Goal: Task Accomplishment & Management: Manage account settings

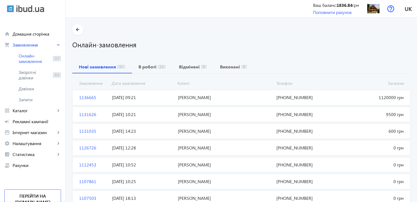
click at [185, 97] on span "Туркевич Василь Ігорович" at bounding box center [225, 97] width 99 height 6
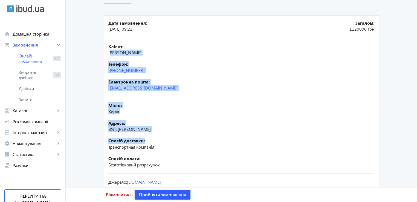
scroll to position [97, 0]
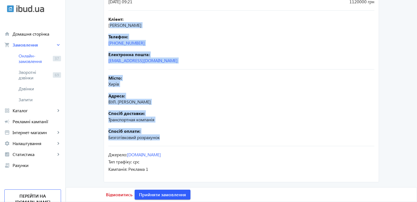
drag, startPoint x: 108, startPoint y: 66, endPoint x: 197, endPoint y: 141, distance: 116.3
click at [197, 141] on mat-card "Дата замовлення: 29.09.2025 09:21 Загалом: 1120000 грн Кліент: Туркевич Василь …" at bounding box center [241, 85] width 275 height 194
copy mat-card "уркевич Василь Ігорович Телефон: +38(095)719-19-48 Електронна пошта: anngavrilo…"
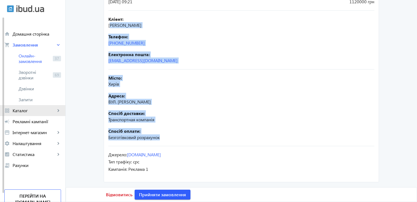
click at [15, 108] on span "Каталог" at bounding box center [34, 110] width 43 height 5
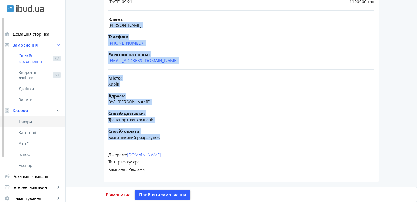
click at [17, 123] on link "Товари" at bounding box center [32, 121] width 65 height 11
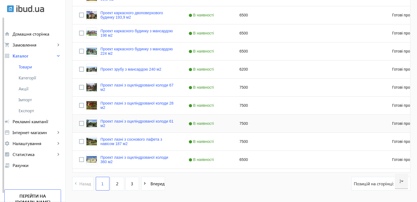
scroll to position [520, 0]
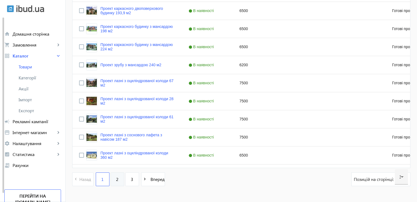
click at [116, 177] on span "2" at bounding box center [117, 179] width 2 height 6
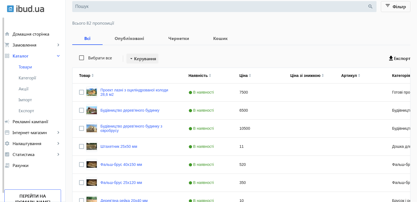
scroll to position [82, 0]
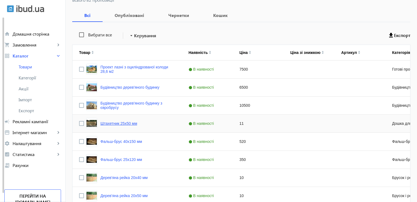
click at [112, 123] on link "Штахетник 25х50 мм" at bounding box center [118, 123] width 37 height 4
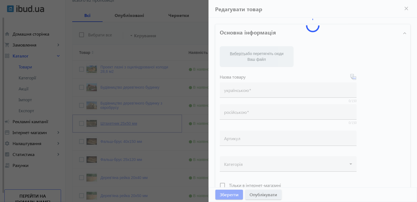
type input "Штахетник 25х50 мм"
type input "Штакетник 25х50 мм"
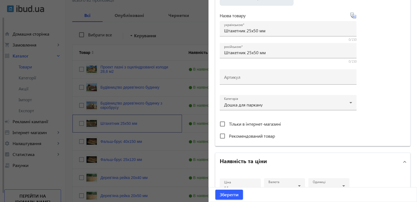
scroll to position [191, 0]
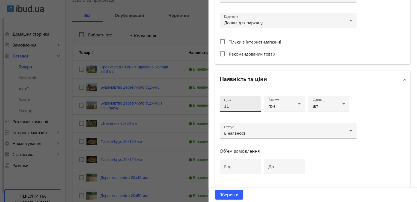
click at [241, 109] on div "Ціна 11" at bounding box center [240, 103] width 32 height 15
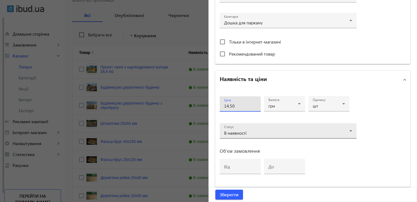
type input "14.50"
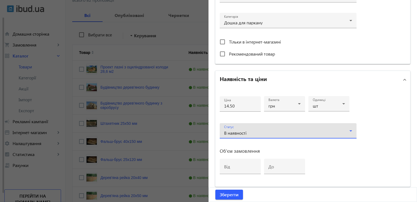
click at [259, 131] on div "В наявності" at bounding box center [286, 133] width 125 height 4
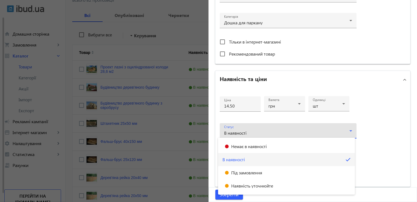
click at [240, 132] on div at bounding box center [208, 101] width 417 height 202
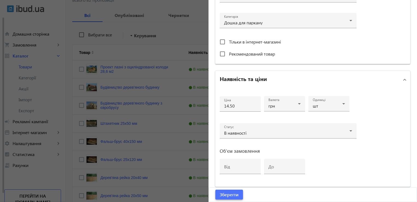
click at [224, 194] on span "Зберегти" at bounding box center [229, 194] width 19 height 6
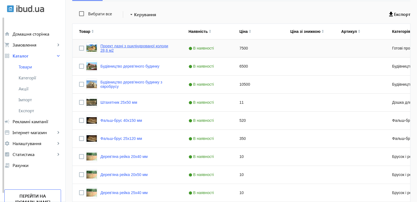
scroll to position [109, 0]
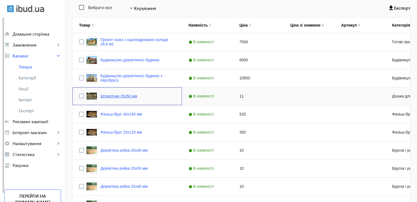
click at [110, 96] on link "Штахетник 25х50 мм" at bounding box center [118, 96] width 37 height 4
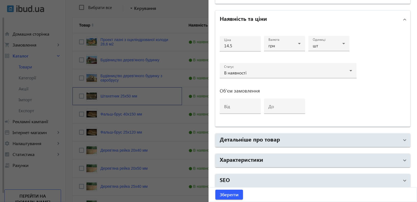
scroll to position [253, 0]
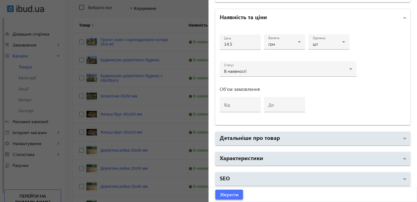
click at [232, 195] on span "Зберегти" at bounding box center [229, 194] width 19 height 6
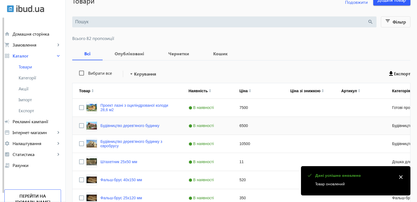
scroll to position [109, 0]
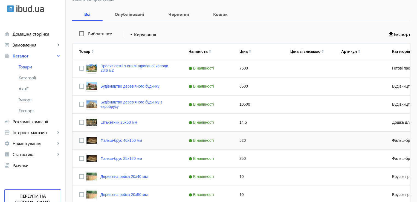
scroll to position [82, 0]
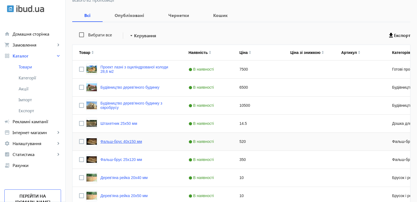
click at [130, 141] on link "Фальш-брус 40х150 мм" at bounding box center [121, 141] width 42 height 4
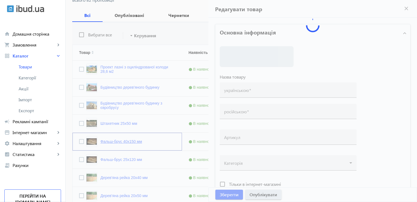
type input "Фальш-брус 40х150 мм"
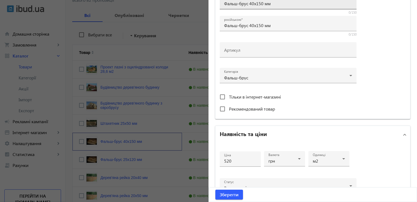
scroll to position [137, 0]
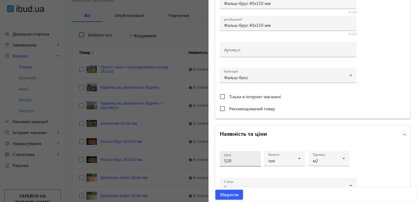
click at [232, 160] on input "520" at bounding box center [240, 161] width 32 height 6
type input "5"
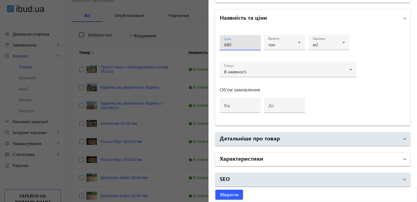
scroll to position [253, 0]
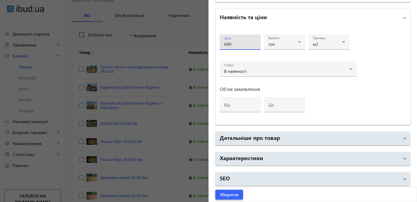
type input "680"
click at [224, 197] on span "Зберегти" at bounding box center [229, 194] width 19 height 6
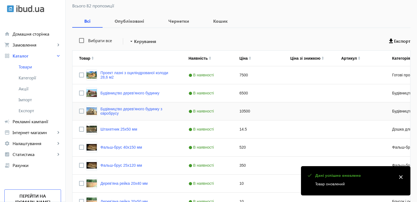
scroll to position [82, 0]
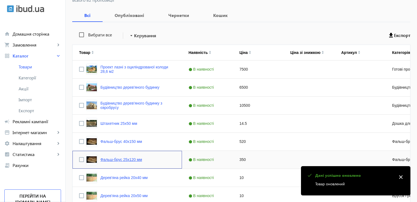
click at [124, 158] on link "Фальш-брус 25х120 мм" at bounding box center [121, 159] width 42 height 4
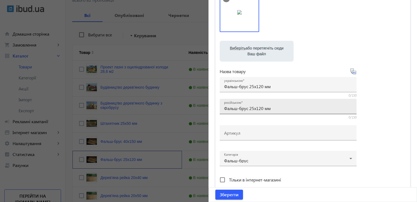
scroll to position [137, 0]
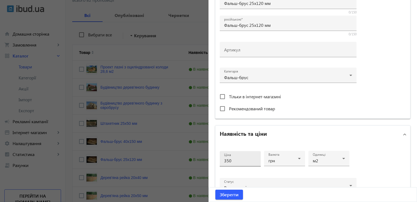
click at [239, 163] on div "Ціна 350" at bounding box center [240, 158] width 32 height 15
type input "3"
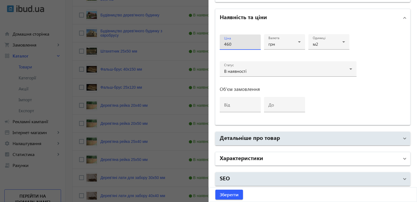
scroll to position [191, 0]
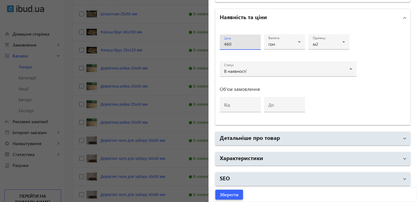
type input "460"
click at [226, 194] on span "Зберегти" at bounding box center [229, 194] width 19 height 6
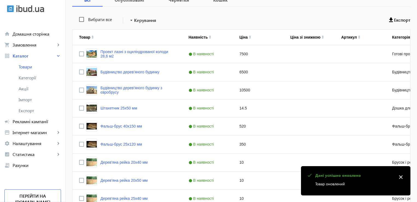
scroll to position [109, 0]
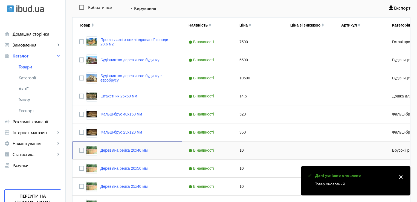
click at [122, 150] on link "Дерев'яна рейка 20х40 мм" at bounding box center [123, 150] width 47 height 4
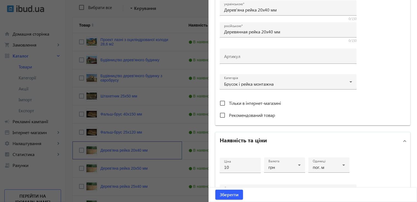
scroll to position [137, 0]
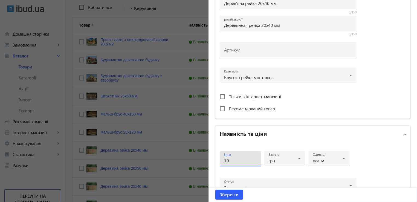
click at [233, 161] on input "10" at bounding box center [240, 161] width 32 height 6
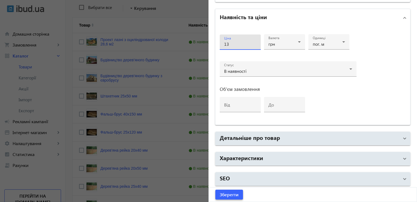
scroll to position [191, 0]
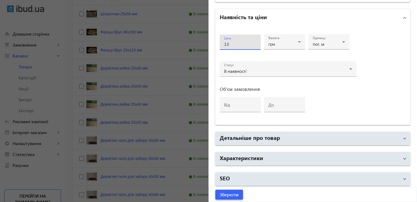
type input "13"
click at [228, 196] on span "Зберегти" at bounding box center [229, 194] width 19 height 6
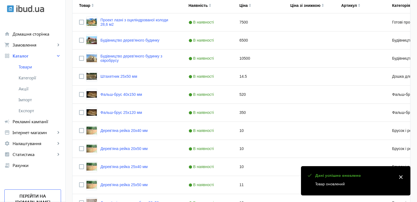
scroll to position [137, 0]
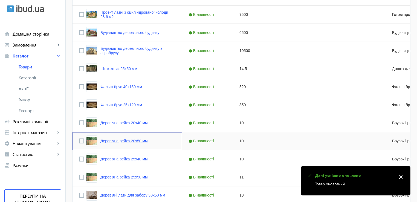
click at [133, 141] on link "Дерев'яна рейка 20х50 мм" at bounding box center [123, 141] width 47 height 4
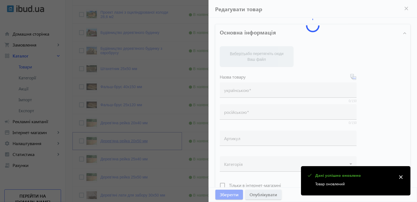
type input "Дерев'яна рейка 20х50 мм"
type input "Деревянная рейка 20х50 мм"
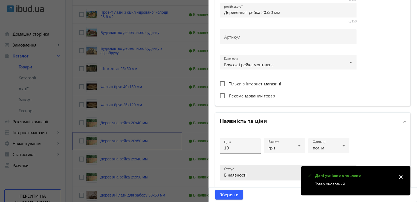
scroll to position [164, 0]
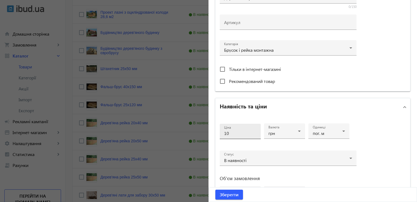
click at [228, 132] on input "10" at bounding box center [240, 133] width 32 height 6
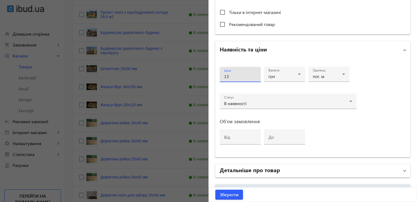
scroll to position [253, 0]
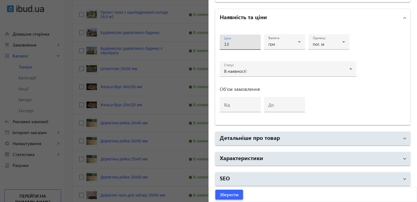
type input "13"
click at [223, 195] on span "Зберегти" at bounding box center [229, 194] width 19 height 6
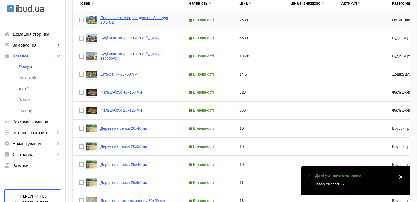
scroll to position [137, 0]
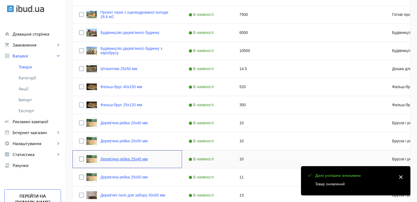
click at [121, 158] on link "Дерев'яна рейка 25х40 мм" at bounding box center [123, 159] width 47 height 4
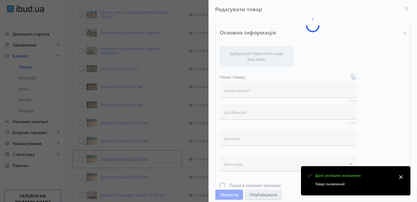
type input "Дерев'яна рейка 25х40 мм"
type input "Деревянная рейка 25х40 мм"
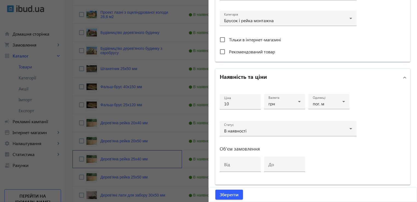
scroll to position [219, 0]
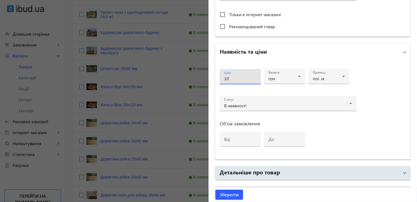
click at [230, 76] on input "10" at bounding box center [240, 78] width 32 height 6
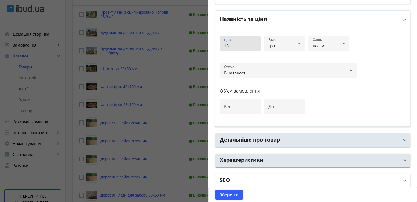
scroll to position [253, 0]
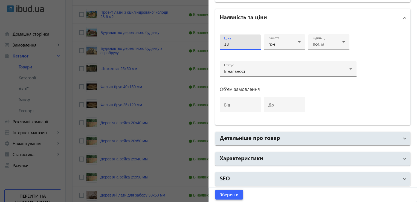
type input "13"
click at [226, 195] on span "Зберегти" at bounding box center [229, 194] width 19 height 6
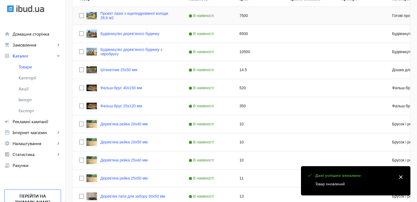
scroll to position [137, 0]
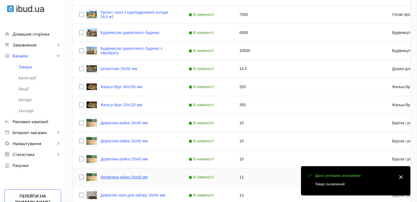
click at [118, 178] on link "Дерев'яна рейка 25х50 мм" at bounding box center [123, 177] width 47 height 4
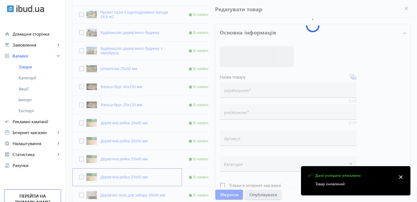
type input "Дерев'яна рейка 25х50 мм"
type input "Деревянная рейка 25х50 мм"
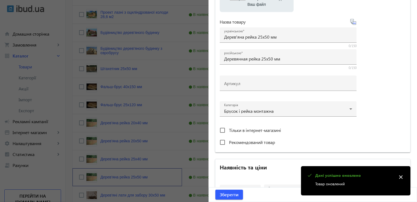
scroll to position [164, 0]
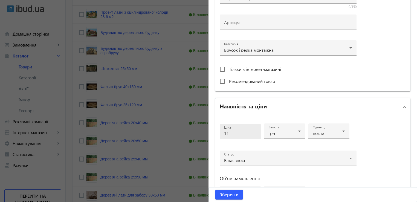
click at [230, 131] on input "11" at bounding box center [240, 133] width 32 height 6
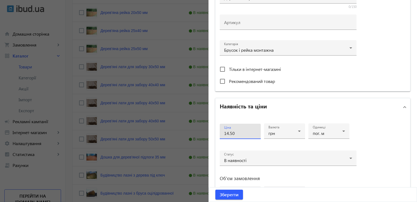
scroll to position [274, 0]
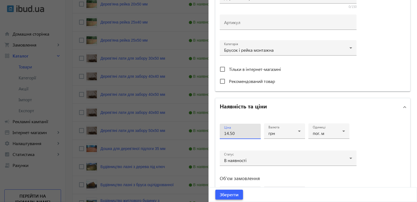
type input "14.50"
click at [232, 196] on span "Зберегти" at bounding box center [229, 194] width 19 height 6
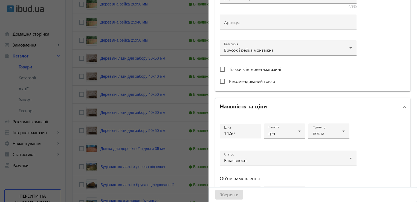
click at [224, 196] on div "Зберегти" at bounding box center [313, 194] width 208 height 14
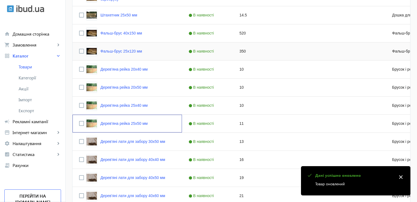
scroll to position [191, 0]
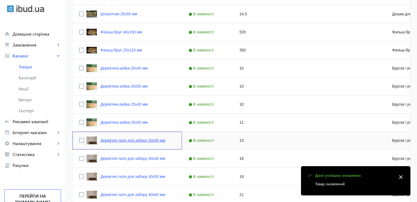
click at [114, 141] on link "Дерев'яні лати для забору 30х50 мм" at bounding box center [132, 140] width 65 height 4
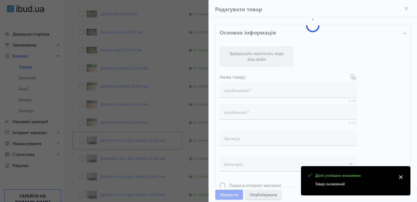
type input "Дерев'яні лати для забору 30х50 мм"
type input "Деревянные латы для забора 30х50 мм"
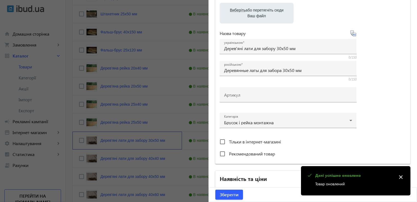
scroll to position [164, 0]
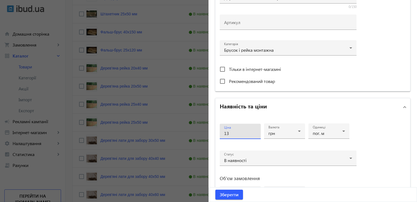
click at [228, 132] on input "13" at bounding box center [240, 133] width 32 height 6
type input "17"
click at [224, 196] on span "Зберегти" at bounding box center [229, 194] width 19 height 6
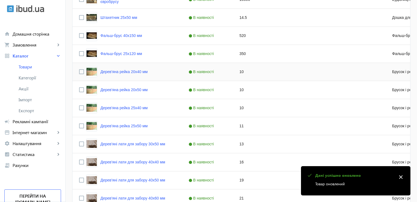
scroll to position [191, 0]
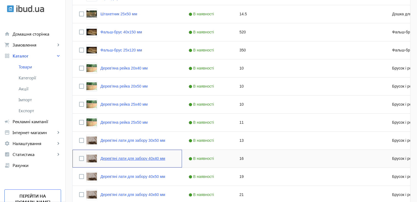
click at [127, 158] on link "Дерев'яні лати для забору 40х40 мм" at bounding box center [132, 158] width 65 height 4
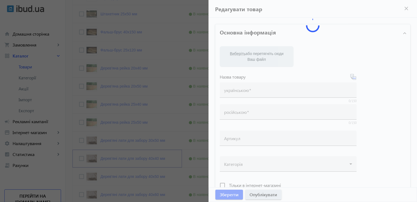
type input "Дерев'яні лати для забору 40х40 мм"
type input "Деревянные латы для забора 40х40 мм"
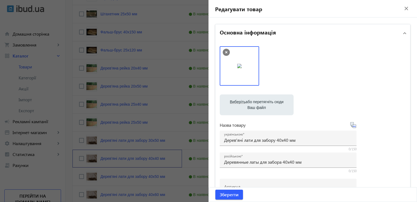
scroll to position [137, 0]
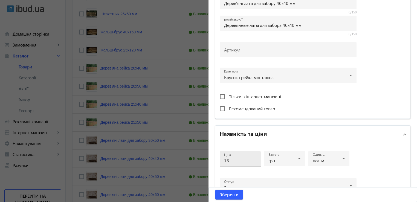
click at [230, 158] on input "16" at bounding box center [240, 161] width 32 height 6
type input "1"
type input "21"
click at [220, 196] on span "Зберегти" at bounding box center [229, 194] width 19 height 6
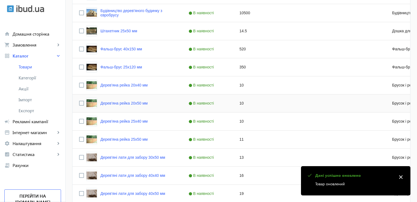
scroll to position [219, 0]
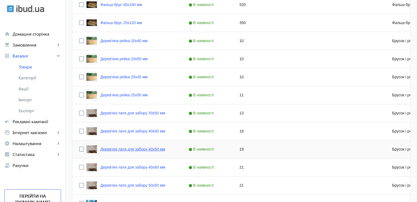
click at [128, 149] on link "Дерев'яні лати для забору 40х50 мм" at bounding box center [132, 149] width 65 height 4
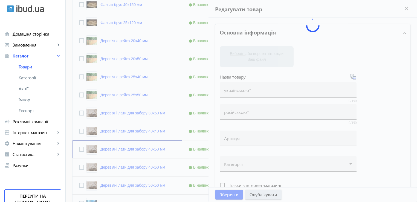
type input "Дерев'яні лати для забору 40х50 мм"
type input "Деревянные латы для забора 40х50 мм"
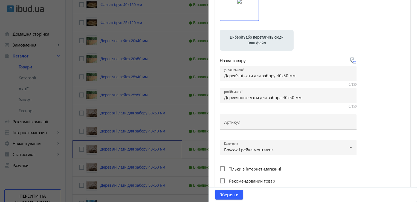
scroll to position [137, 0]
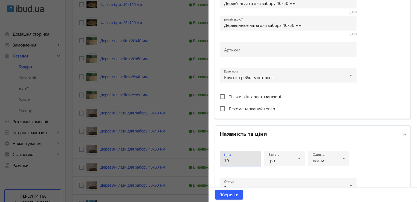
click at [231, 162] on input "19" at bounding box center [240, 161] width 32 height 6
type input "1"
type input "25"
click at [223, 195] on span "Зберегти" at bounding box center [229, 194] width 19 height 6
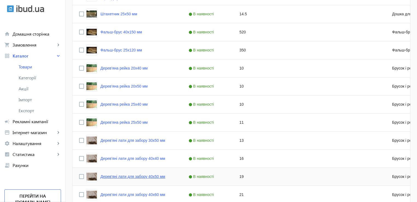
scroll to position [219, 0]
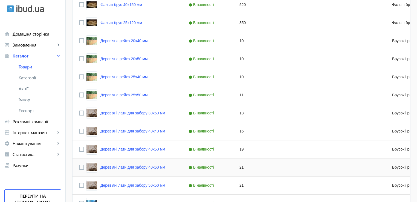
click at [131, 169] on link "Дерев'яні лати для забору 40х60 мм" at bounding box center [132, 167] width 65 height 4
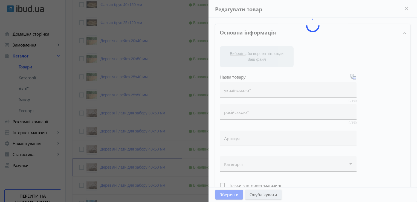
type input "Дерев'яні лати для забору 40х60 мм"
type input "Деревянные латы для забора 40х60 мм"
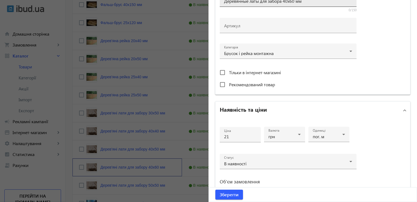
scroll to position [164, 0]
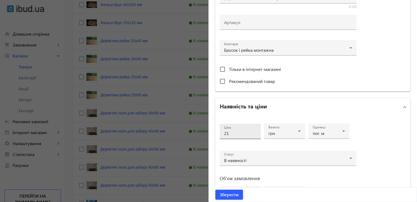
click at [233, 131] on input "21" at bounding box center [240, 133] width 32 height 6
type input "27.50"
click at [223, 194] on span "Зберегти" at bounding box center [229, 194] width 19 height 6
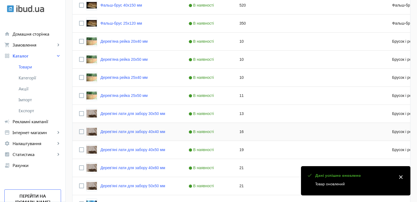
scroll to position [219, 0]
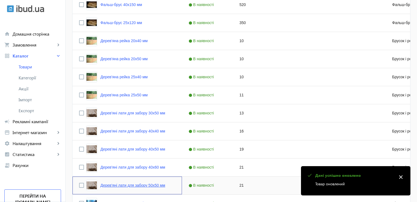
click at [127, 186] on link "Дерев'яні лати для забору 50х50 мм" at bounding box center [132, 185] width 65 height 4
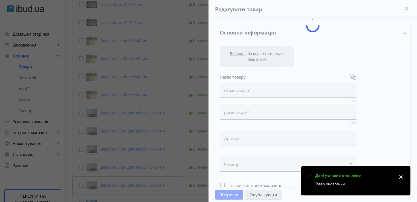
type input "Дерев'яні лати для забору 50х50 мм"
type input "Деревянные латы для забора 50х50 мм"
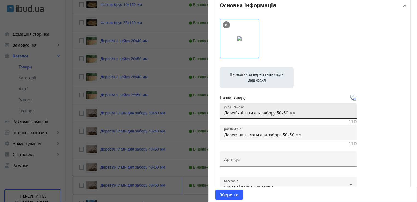
scroll to position [137, 0]
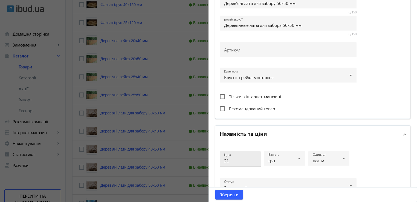
click at [230, 162] on input "21" at bounding box center [240, 161] width 32 height 6
type input "27.50"
click at [226, 195] on span "Зберегти" at bounding box center [229, 194] width 19 height 6
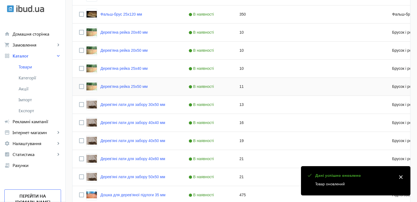
scroll to position [246, 0]
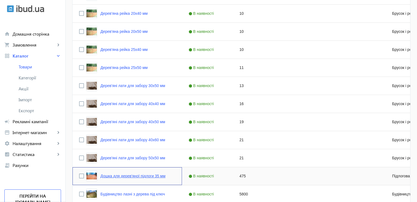
click at [136, 175] on link "Дошка для дерев'яної підлоги 35 мм" at bounding box center [132, 176] width 65 height 4
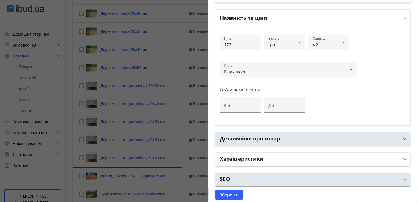
scroll to position [253, 0]
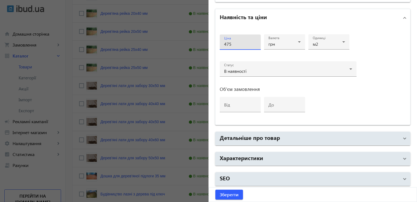
drag, startPoint x: 235, startPoint y: 43, endPoint x: 420, endPoint y: 79, distance: 188.7
click at [235, 43] on input "475" at bounding box center [240, 44] width 32 height 6
type input "4"
type input "650"
click at [228, 197] on span "Зберегти" at bounding box center [229, 194] width 19 height 6
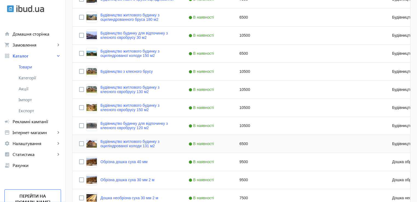
scroll to position [492, 0]
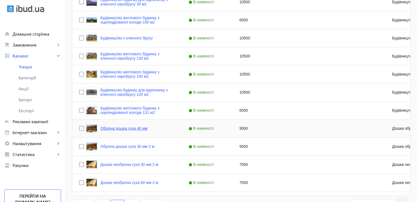
click at [127, 129] on link "Обрізна дошка суха 40 мм" at bounding box center [123, 128] width 47 height 4
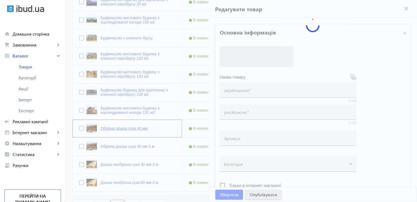
type input "Обрізна дошка суха 40 мм"
type input "Обрезная доска сухая 40 мм"
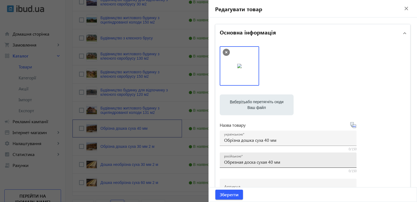
scroll to position [137, 0]
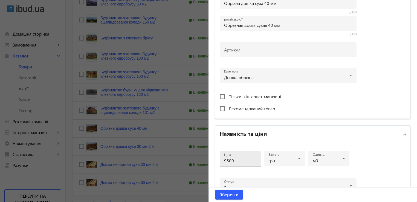
click at [233, 160] on input "9500" at bounding box center [240, 161] width 32 height 6
type input "9"
type input "14000"
click at [223, 195] on span "Зберегти" at bounding box center [229, 194] width 19 height 6
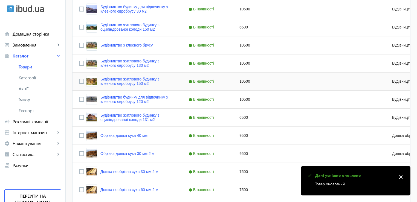
scroll to position [492, 0]
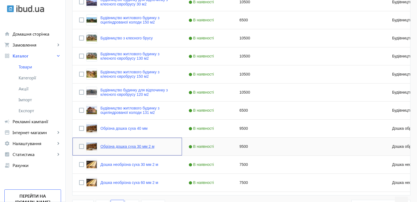
click at [113, 146] on link "Обрізна дошка суха 30 мм 2 м" at bounding box center [127, 146] width 54 height 4
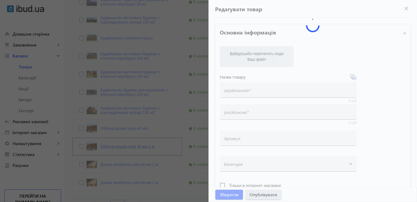
type input "Обрізна дошка суха 30 мм 2 м"
type input "Обрезная доска сухая 30 мм 2 м"
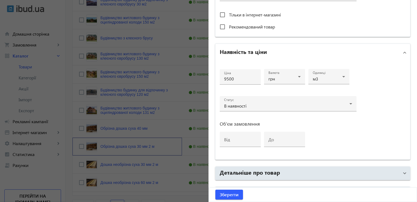
scroll to position [219, 0]
click at [240, 77] on input "9500" at bounding box center [240, 78] width 32 height 6
type input "9"
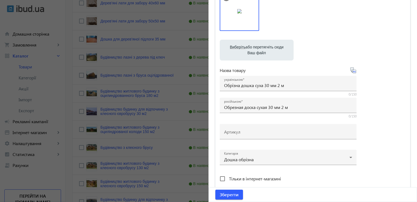
scroll to position [191, 0]
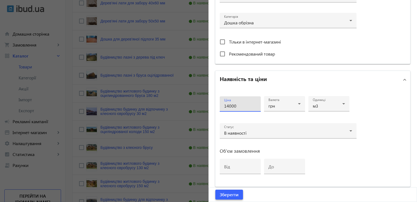
type input "14000"
click at [221, 197] on span "Зберегти" at bounding box center [229, 194] width 19 height 6
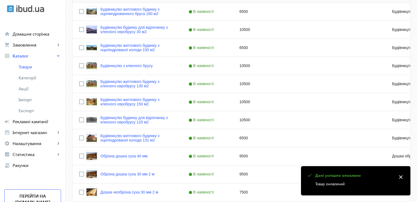
scroll to position [492, 0]
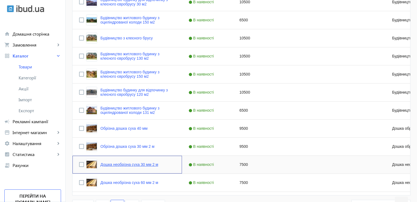
click at [112, 164] on link "Дошка необрізна суха 30 мм 2 м" at bounding box center [129, 164] width 58 height 4
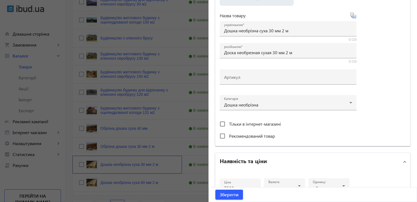
scroll to position [191, 0]
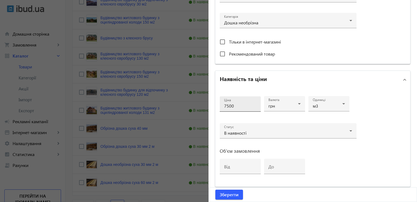
click at [235, 103] on input "7500" at bounding box center [240, 106] width 32 height 6
type input "7"
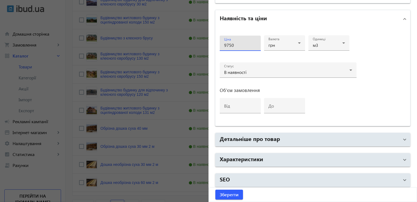
scroll to position [253, 0]
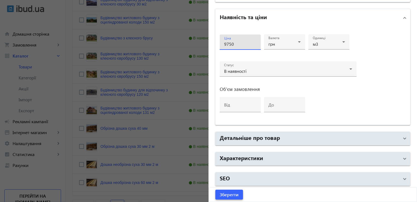
type input "9750"
click at [222, 197] on span "Зберегти" at bounding box center [229, 194] width 19 height 6
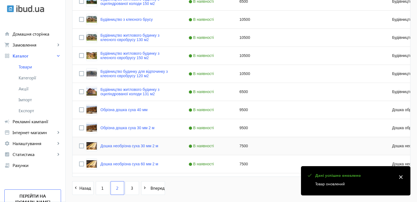
scroll to position [520, 0]
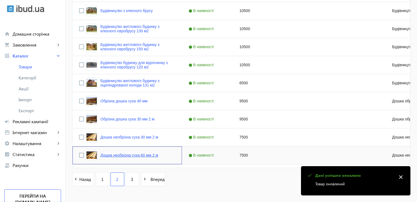
click at [128, 155] on link "Дошка необрізна суха 60 мм 2 м" at bounding box center [129, 155] width 58 height 4
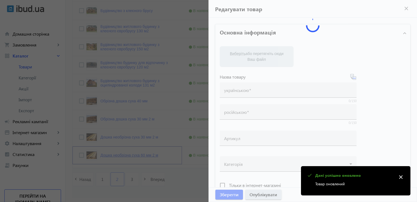
type input "Дошка необрізна суха 60 мм 2 м"
type input "Доска необрезная сухая 60 мм 2 м"
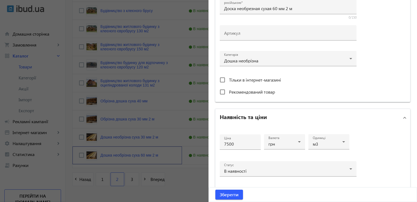
scroll to position [191, 0]
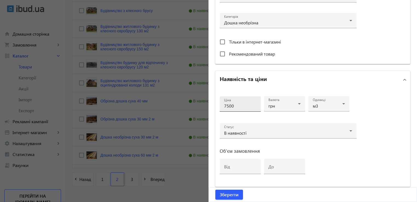
click at [236, 106] on input "7500" at bounding box center [240, 106] width 32 height 6
type input "7"
type input "9750"
click at [228, 195] on span "Зберегти" at bounding box center [229, 194] width 19 height 6
click at [226, 196] on div "Зберегти" at bounding box center [313, 194] width 208 height 14
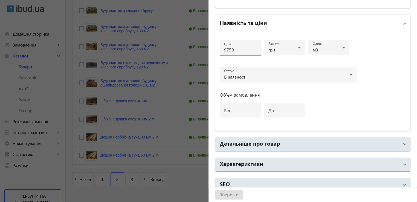
scroll to position [253, 0]
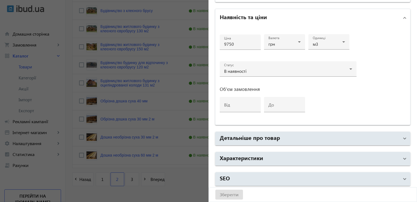
click at [227, 196] on div "Зберегти" at bounding box center [313, 194] width 208 height 14
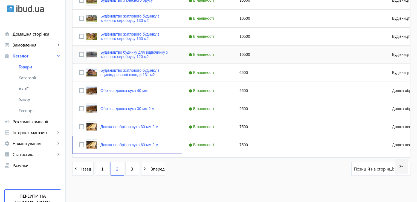
scroll to position [534, 0]
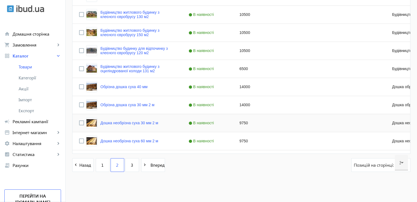
scroll to position [534, 0]
click at [130, 168] on link "3" at bounding box center [132, 165] width 14 height 14
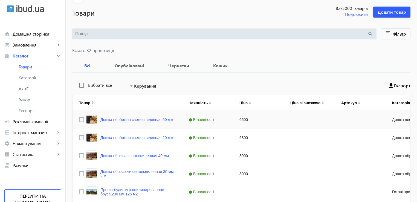
scroll to position [82, 0]
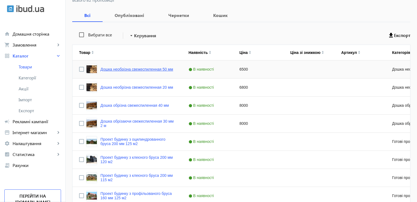
click at [136, 68] on link "Дошка необрізна свежеспиленная 50 мм" at bounding box center [136, 69] width 73 height 4
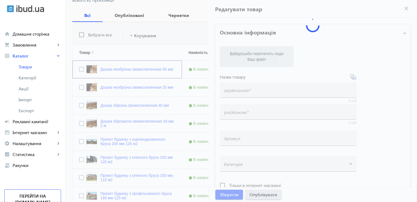
type input "Дошка необрізна свежеспиленная 50 мм"
type input "Доска необрезная свежеспиленная 50 мм"
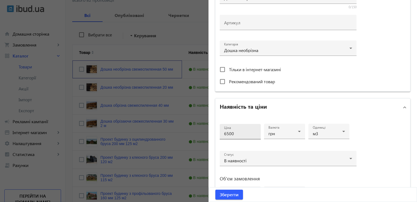
scroll to position [164, 0]
click at [237, 135] on input "6500" at bounding box center [240, 133] width 32 height 6
type input "6"
type input "8500"
click at [234, 196] on span "Зберегти" at bounding box center [229, 194] width 19 height 6
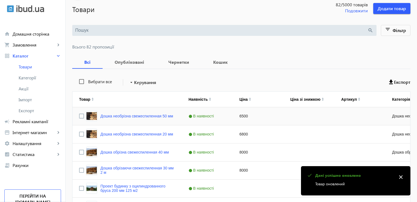
scroll to position [55, 0]
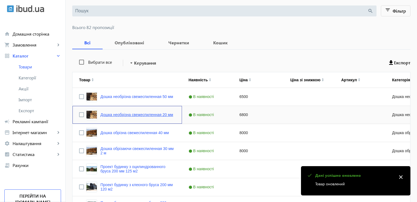
click at [152, 114] on link "Дошка необрізна свежеспиленная 20 мм" at bounding box center [136, 114] width 73 height 4
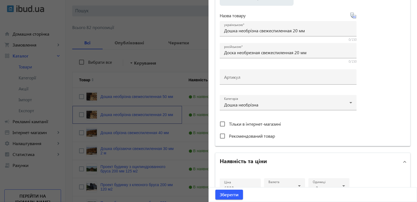
scroll to position [191, 0]
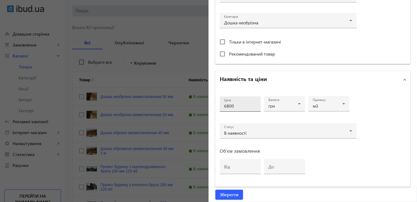
click at [232, 106] on input "6800" at bounding box center [240, 106] width 32 height 6
type input "6"
type input "8850"
click at [229, 197] on span "Зберегти" at bounding box center [229, 194] width 19 height 6
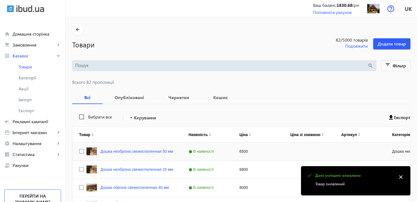
scroll to position [109, 0]
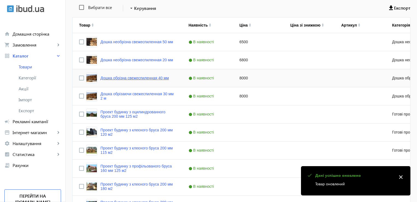
click at [140, 79] on link "Дошка обрізна свежеспиленная 40 мм" at bounding box center [134, 78] width 68 height 4
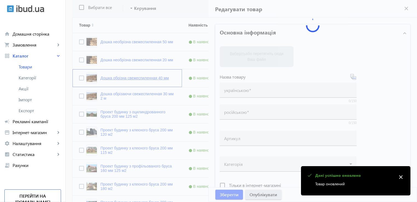
type input "Дошка обрізна свежеспиленная 40 мм"
type input "Доска обрезная свежеспиленная 40 мм"
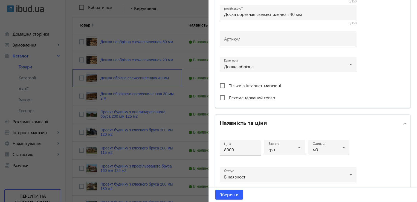
scroll to position [219, 0]
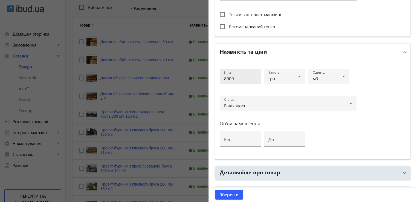
click at [235, 75] on input "8000" at bounding box center [240, 78] width 32 height 6
type input "8"
type input "10500"
click at [223, 195] on span "Зберегти" at bounding box center [229, 194] width 19 height 6
click at [233, 197] on div "Зберегти" at bounding box center [313, 194] width 208 height 14
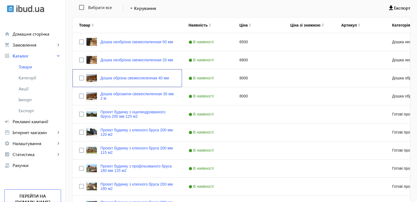
scroll to position [0, 0]
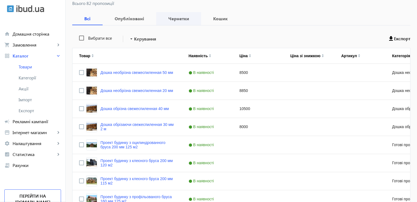
scroll to position [109, 0]
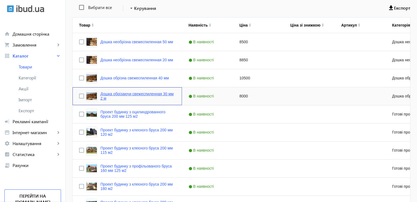
click at [121, 94] on link "Дошка обрізаючи свежеспиленная 30 мм 2 м" at bounding box center [137, 96] width 75 height 9
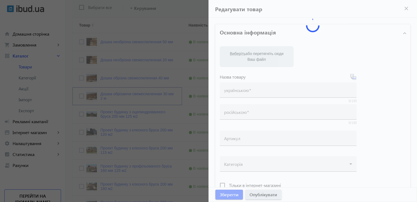
type input "Дошка обрізаючи свежеспиленная 30 мм 2 м"
type input "Доска обрезая свежеспиленная 30 мм 2 м"
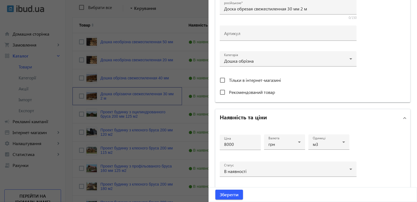
scroll to position [191, 0]
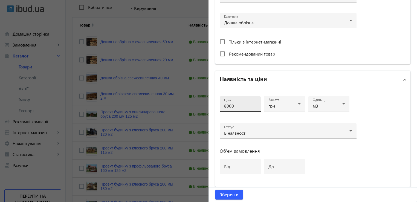
click at [233, 105] on input "8000" at bounding box center [240, 106] width 32 height 6
type input "8"
type input "10500"
click at [227, 196] on span "Зберегти" at bounding box center [229, 194] width 19 height 6
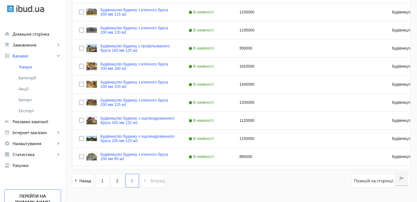
scroll to position [390, 0]
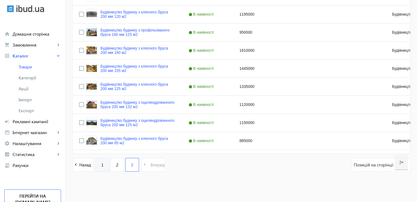
click at [101, 165] on span "1" at bounding box center [102, 165] width 2 height 6
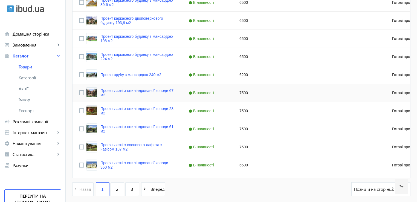
scroll to position [520, 0]
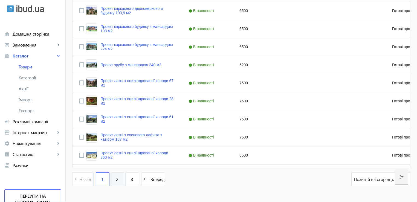
click at [116, 179] on span "2" at bounding box center [117, 179] width 2 height 6
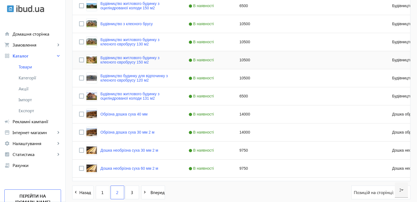
scroll to position [520, 0]
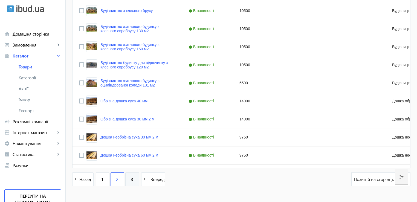
click at [131, 180] on link "3" at bounding box center [132, 179] width 14 height 14
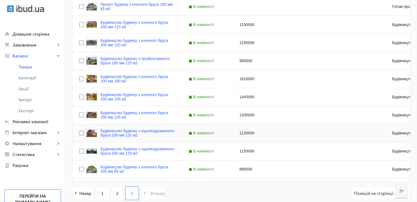
scroll to position [390, 0]
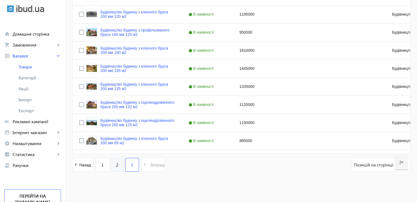
click at [116, 166] on span "2" at bounding box center [117, 165] width 2 height 6
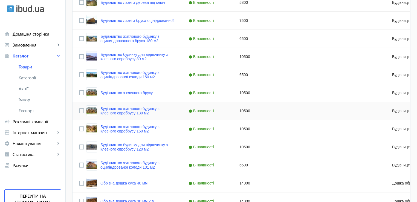
scroll to position [534, 0]
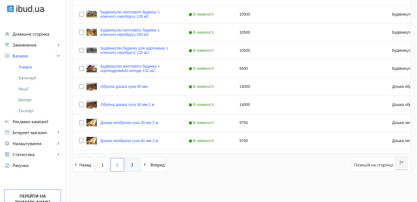
click at [131, 166] on span "3" at bounding box center [132, 165] width 2 height 6
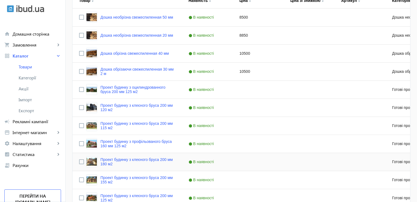
scroll to position [109, 0]
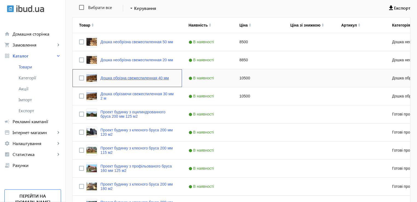
click at [140, 78] on link "Дошка обрізна свежеспиленная 40 мм" at bounding box center [134, 78] width 68 height 4
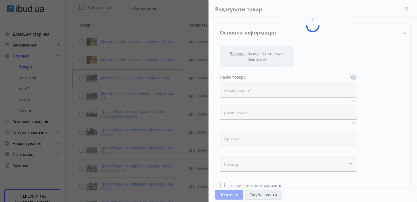
type input "Дошка обрізна свежеспиленная 40 мм"
type input "Доска обрезная свежеспиленная 40 мм"
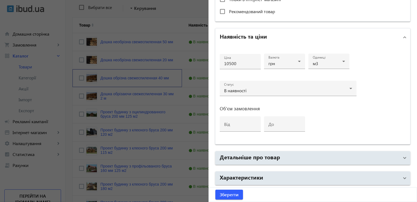
scroll to position [246, 0]
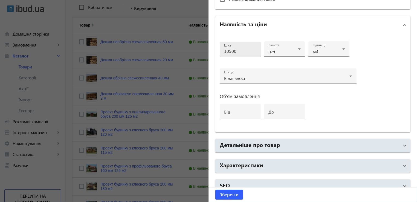
click at [238, 51] on input "10500" at bounding box center [240, 51] width 32 height 6
type input "11500"
click at [232, 195] on span "Зберегти" at bounding box center [229, 194] width 19 height 6
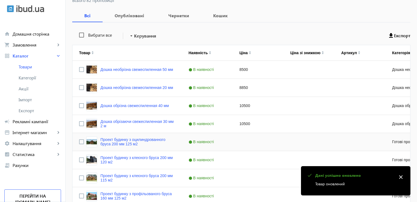
scroll to position [82, 0]
click at [191, 124] on span "В наявності" at bounding box center [201, 123] width 27 height 4
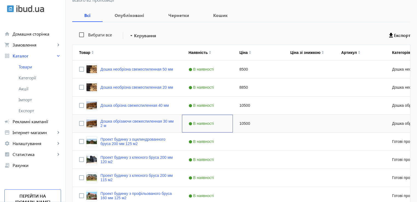
click at [194, 125] on span "В наявності" at bounding box center [201, 123] width 27 height 4
click at [136, 123] on link "Дошка обрізаючи свежеспиленная 30 мм 2 м" at bounding box center [137, 123] width 75 height 9
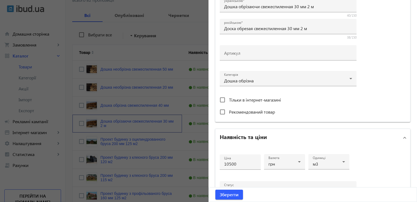
scroll to position [219, 0]
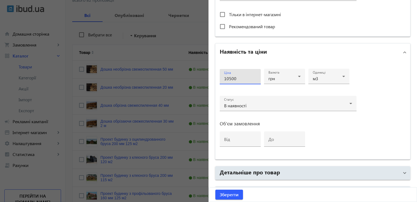
click at [226, 77] on input "10500" at bounding box center [240, 78] width 32 height 6
type input "11500"
click at [229, 195] on span "Зберегти" at bounding box center [229, 194] width 19 height 6
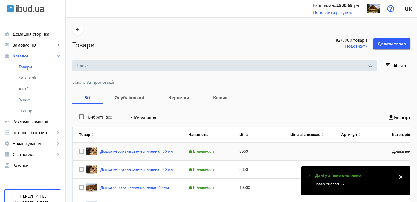
scroll to position [137, 0]
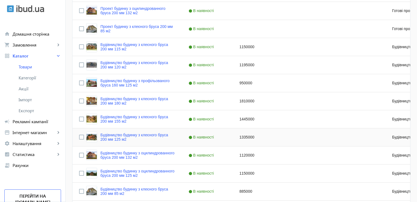
scroll to position [390, 0]
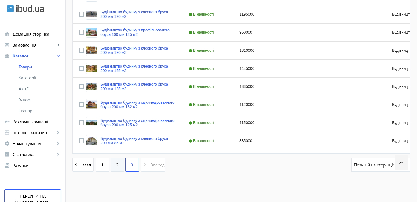
click at [116, 163] on span "2" at bounding box center [117, 165] width 2 height 6
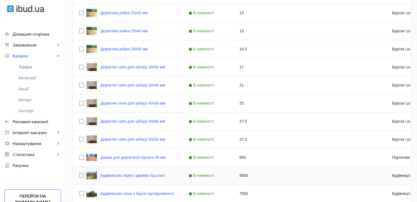
scroll to position [191, 0]
